Goal: Task Accomplishment & Management: Manage account settings

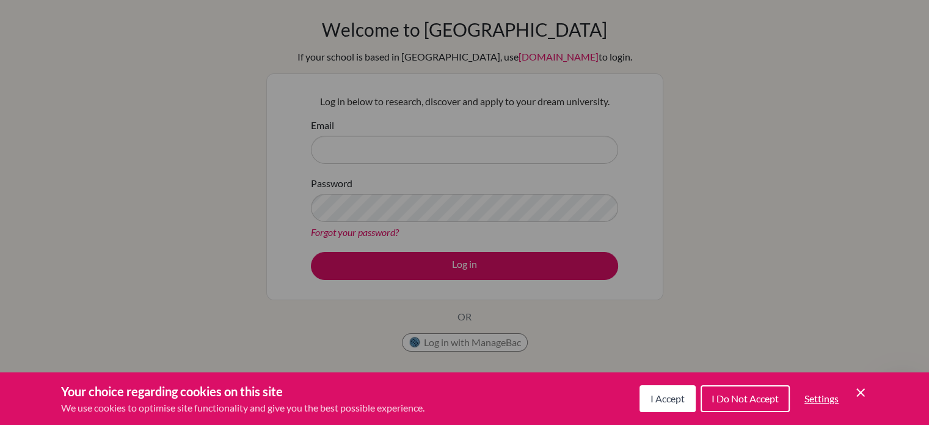
drag, startPoint x: 604, startPoint y: 122, endPoint x: 450, endPoint y: 142, distance: 155.3
click at [450, 142] on div "Cookie Preferences" at bounding box center [464, 212] width 929 height 425
drag, startPoint x: 450, startPoint y: 142, endPoint x: 421, endPoint y: 144, distance: 28.7
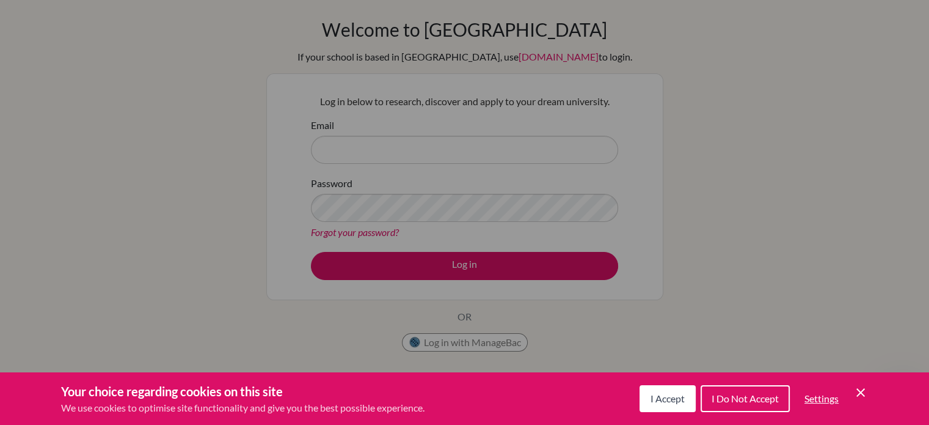
click at [425, 145] on div "Cookie Preferences" at bounding box center [464, 212] width 929 height 425
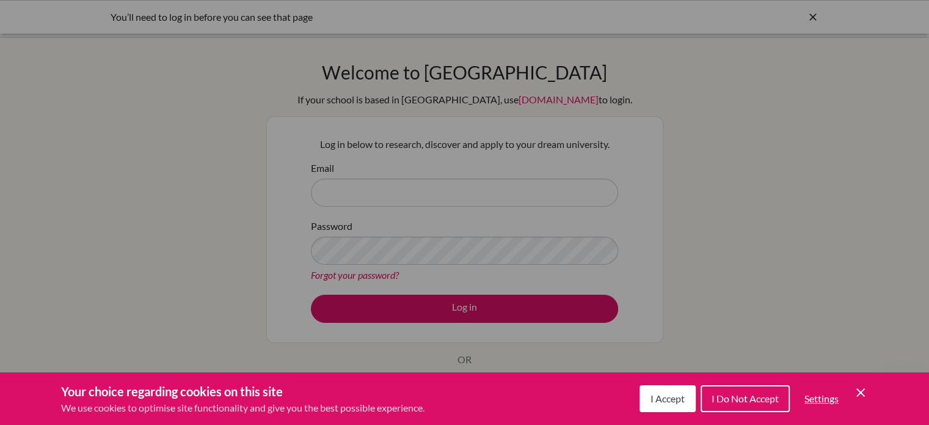
click at [661, 405] on button "I Accept" at bounding box center [668, 398] width 56 height 27
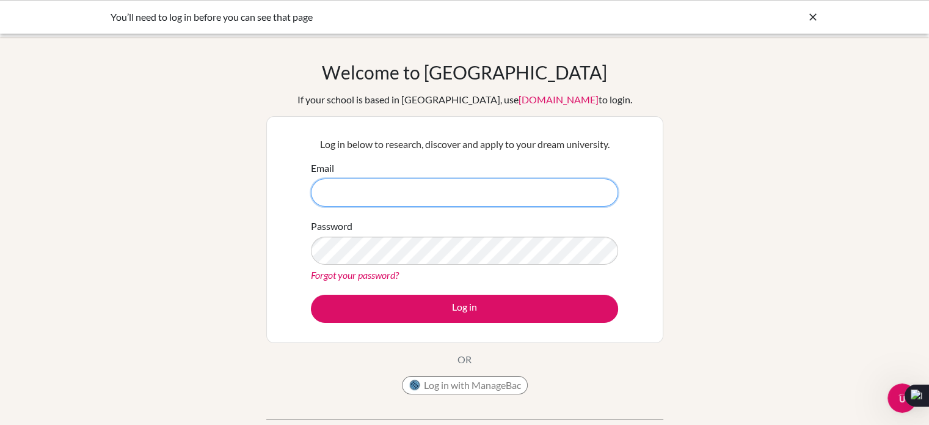
click at [418, 199] on input "Email" at bounding box center [464, 192] width 307 height 28
type input "P"
type input "D"
type input "[DOMAIN_NAME][EMAIL_ADDRESS][DOMAIN_NAME]"
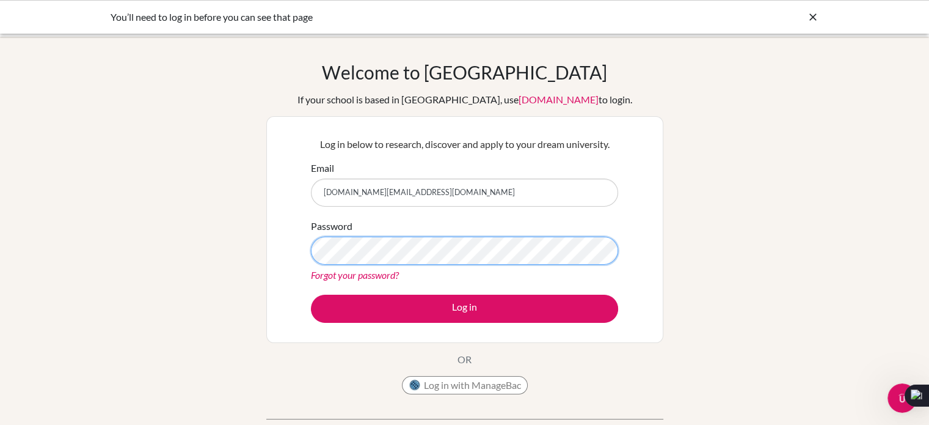
click at [311, 295] on button "Log in" at bounding box center [464, 309] width 307 height 28
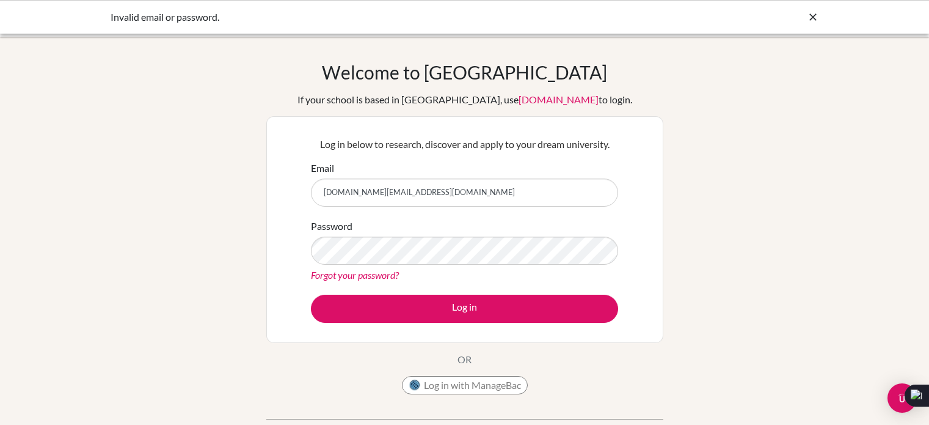
click at [400, 318] on button "Log in" at bounding box center [464, 309] width 307 height 28
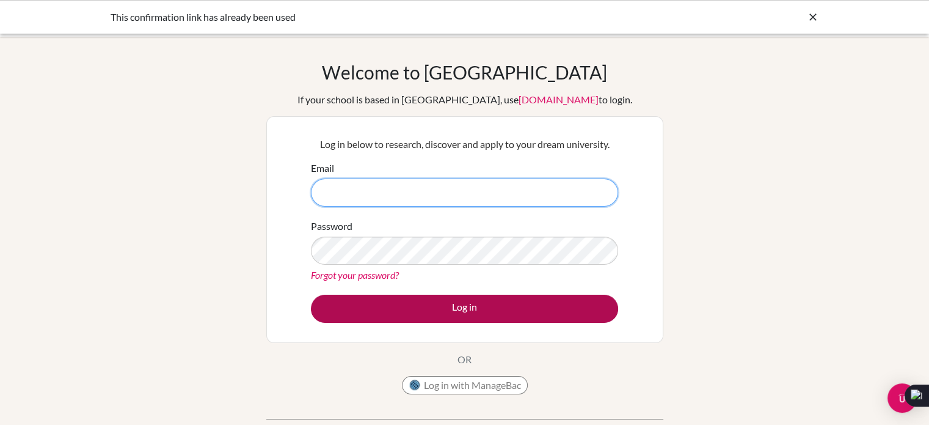
type input "[DOMAIN_NAME][EMAIL_ADDRESS][DOMAIN_NAME]"
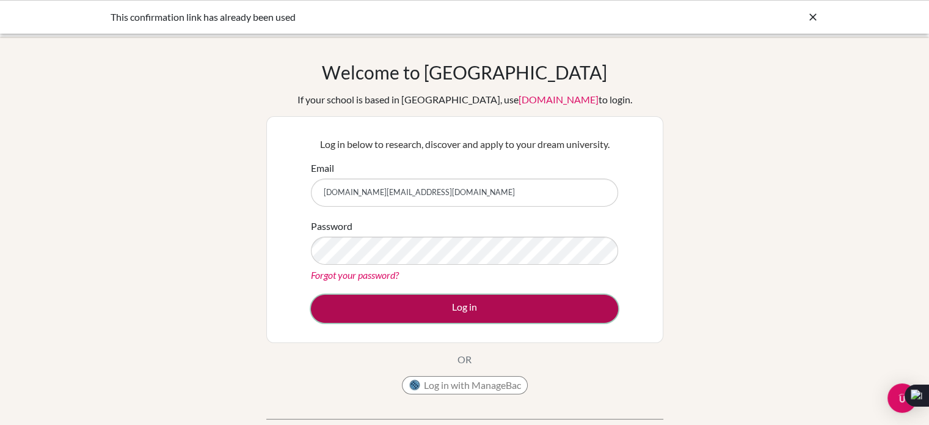
click at [543, 302] on button "Log in" at bounding box center [464, 309] width 307 height 28
